Goal: Transaction & Acquisition: Book appointment/travel/reservation

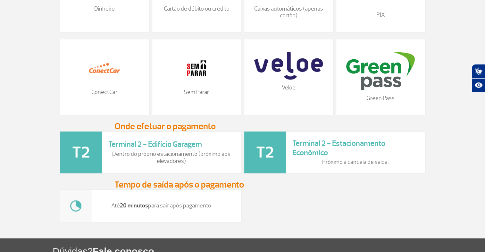
scroll to position [830, 0]
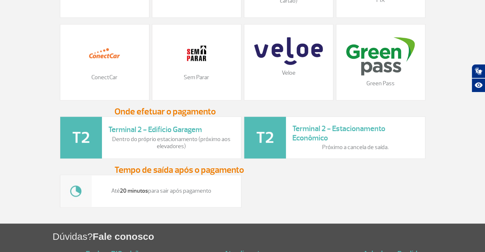
click at [278, 71] on div "Veloe" at bounding box center [288, 62] width 89 height 76
click at [80, 135] on img at bounding box center [81, 138] width 42 height 42
click at [161, 147] on p "Dentro do próprio estacionamento (próximo aos elevadores)" at bounding box center [171, 143] width 126 height 14
drag, startPoint x: 161, startPoint y: 147, endPoint x: 197, endPoint y: 144, distance: 37.0
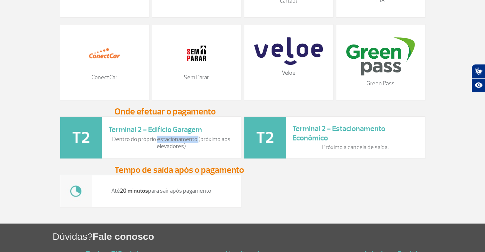
click at [197, 144] on p "Dentro do próprio estacionamento (próximo aos elevadores)" at bounding box center [171, 143] width 126 height 14
click at [313, 53] on img at bounding box center [288, 51] width 68 height 28
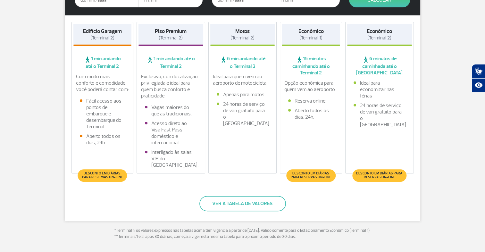
scroll to position [106, 0]
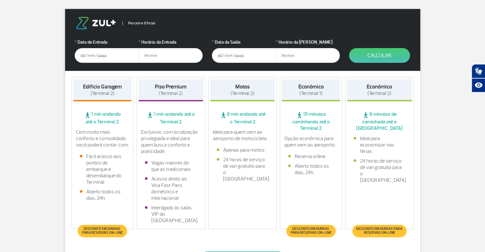
click at [77, 56] on input "text" at bounding box center [107, 55] width 64 height 15
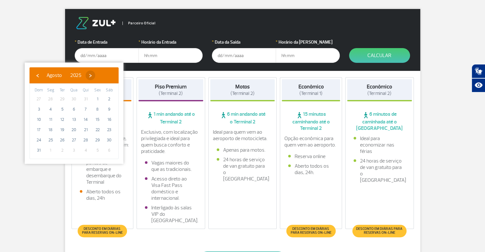
click at [95, 75] on span "›" at bounding box center [91, 76] width 10 height 10
click at [83, 110] on span "11" at bounding box center [86, 109] width 10 height 10
type input "[DATE]"
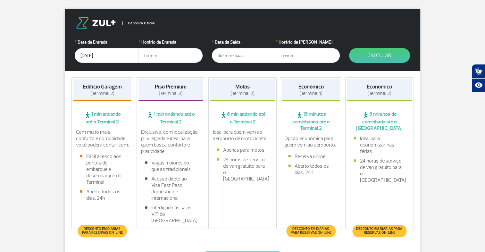
click at [153, 54] on input "text" at bounding box center [170, 55] width 64 height 15
drag, startPoint x: 144, startPoint y: 54, endPoint x: 162, endPoint y: 54, distance: 18.0
click at [162, 54] on input "text" at bounding box center [170, 55] width 64 height 15
type input "7"
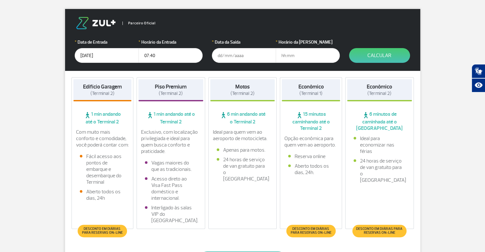
click at [255, 54] on input "text" at bounding box center [244, 55] width 64 height 15
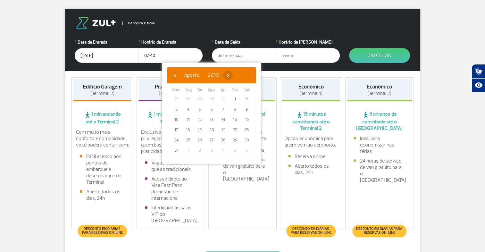
click at [233, 76] on span "›" at bounding box center [228, 76] width 10 height 10
drag, startPoint x: 154, startPoint y: 54, endPoint x: 150, endPoint y: 54, distance: 4.2
click at [150, 54] on input "07:40" at bounding box center [170, 55] width 64 height 15
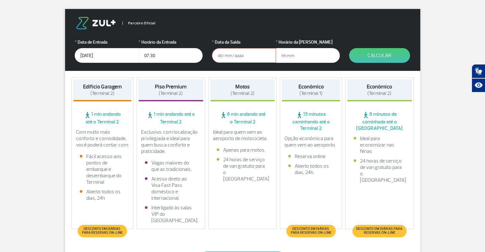
type input "07:30"
click at [242, 56] on input "text" at bounding box center [244, 55] width 64 height 15
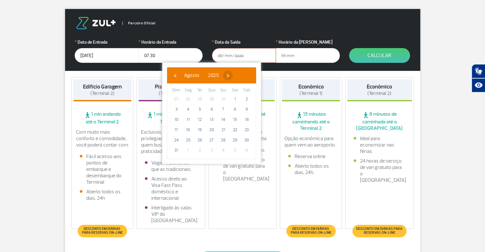
click at [233, 76] on span "›" at bounding box center [228, 76] width 10 height 10
click at [177, 120] on span "14" at bounding box center [176, 119] width 10 height 10
type input "[DATE]"
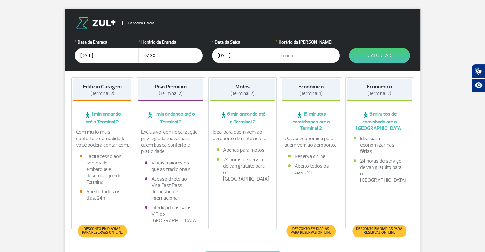
click at [295, 56] on input "text" at bounding box center [308, 55] width 64 height 15
drag, startPoint x: 282, startPoint y: 56, endPoint x: 297, endPoint y: 53, distance: 15.1
click at [297, 53] on input "text" at bounding box center [308, 55] width 64 height 15
type input "18:00"
click at [376, 54] on button "Calcular" at bounding box center [379, 55] width 61 height 15
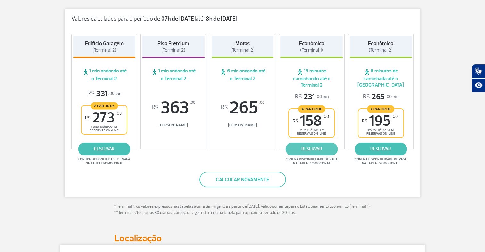
click at [311, 149] on link "reservar" at bounding box center [312, 149] width 52 height 13
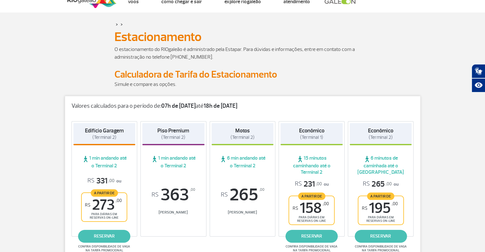
scroll to position [0, 0]
